Goal: Transaction & Acquisition: Purchase product/service

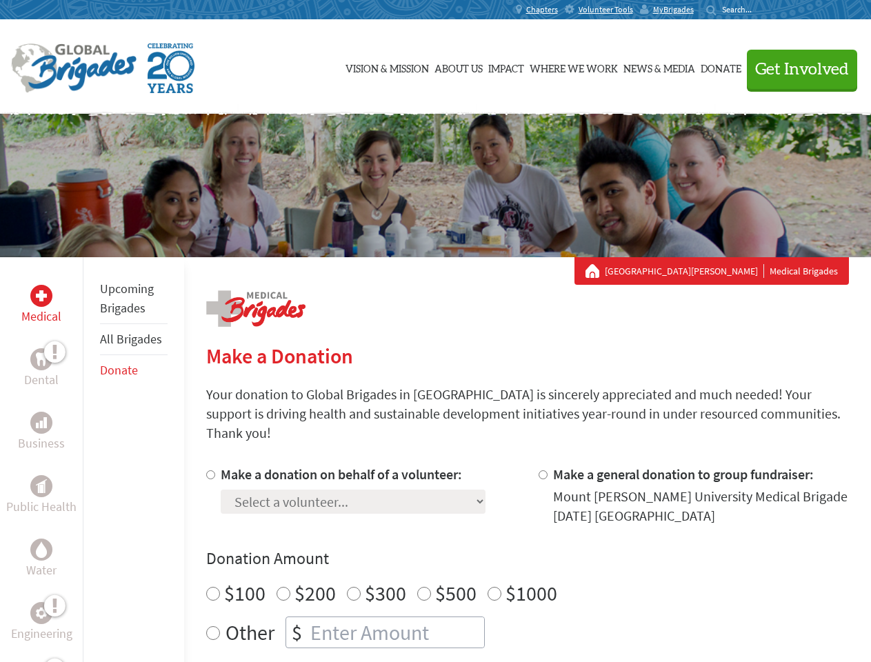
click at [761, 10] on div "Search for:" at bounding box center [733, 9] width 55 height 11
click at [796, 69] on span "Get Involved" at bounding box center [802, 69] width 94 height 17
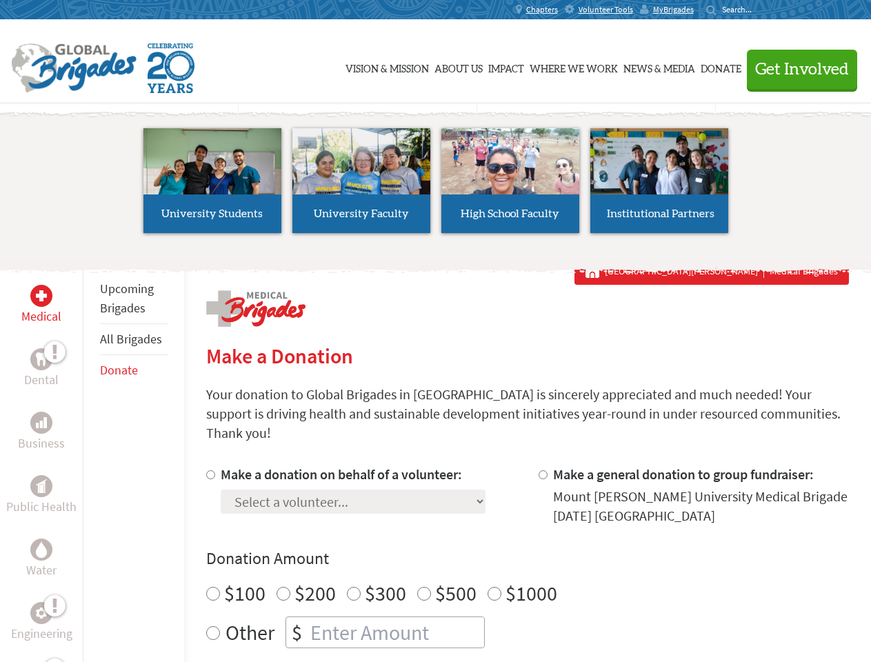
click at [436, 186] on li "High School Faculty" at bounding box center [510, 180] width 149 height 127
click at [91, 459] on div "Upcoming Brigades All Brigades Donate" at bounding box center [133, 588] width 101 height 662
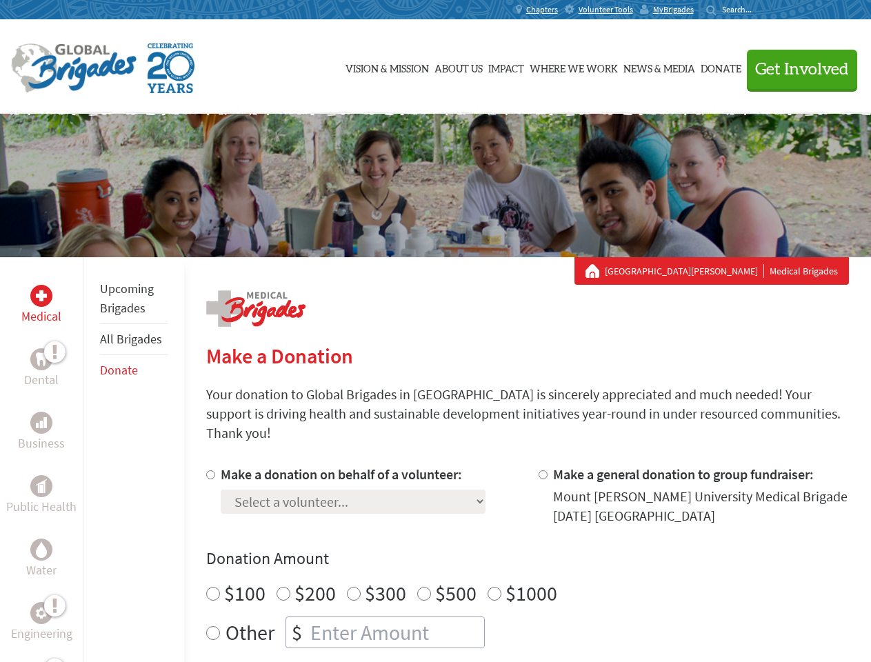
click at [527, 554] on div "Donation Amount $100 $200 $300 $500 $1000 Other $" at bounding box center [527, 598] width 643 height 101
click at [209, 470] on input "Make a donation on behalf of a volunteer:" at bounding box center [210, 474] width 9 height 9
radio input "true"
click at [542, 470] on input "Make a general donation to group fundraiser:" at bounding box center [543, 474] width 9 height 9
radio input "true"
